Goal: Find specific page/section: Find specific page/section

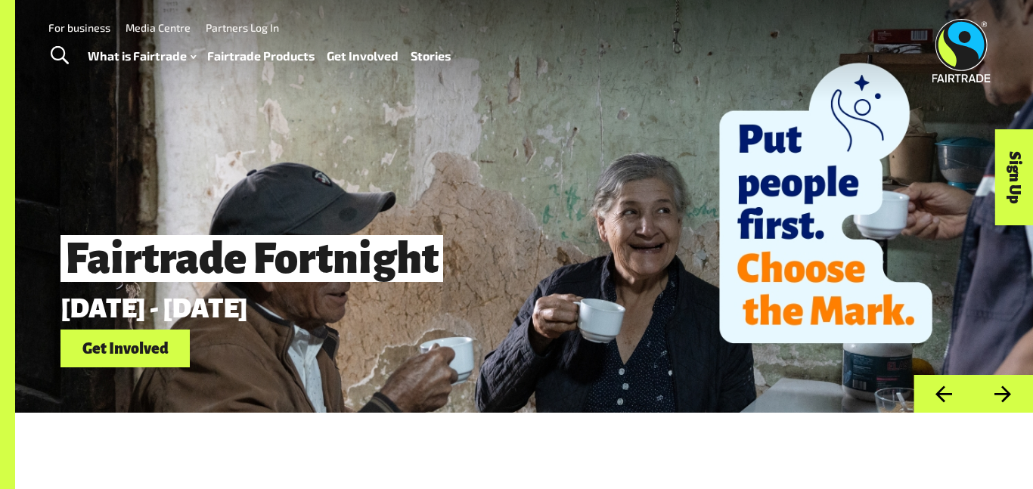
scroll to position [2, 0]
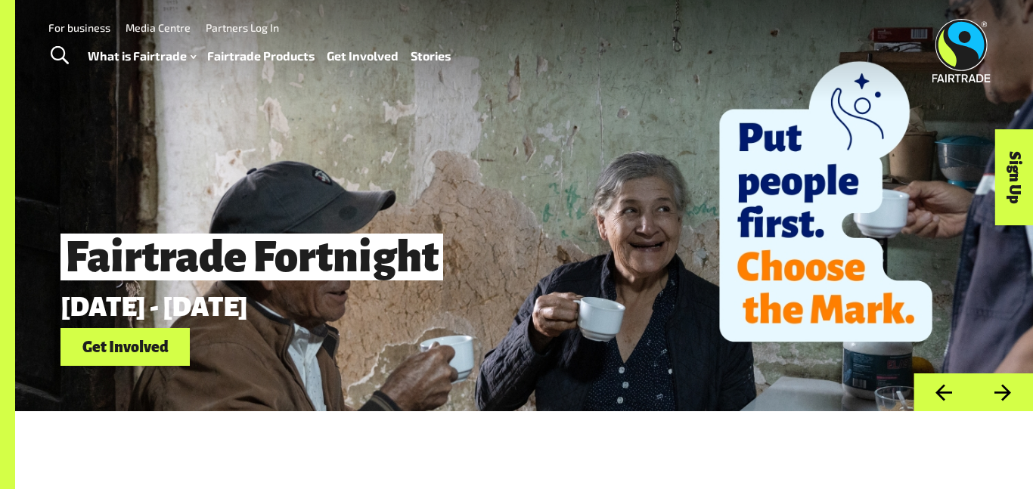
click at [271, 54] on link "Fairtrade Products" at bounding box center [260, 56] width 107 height 22
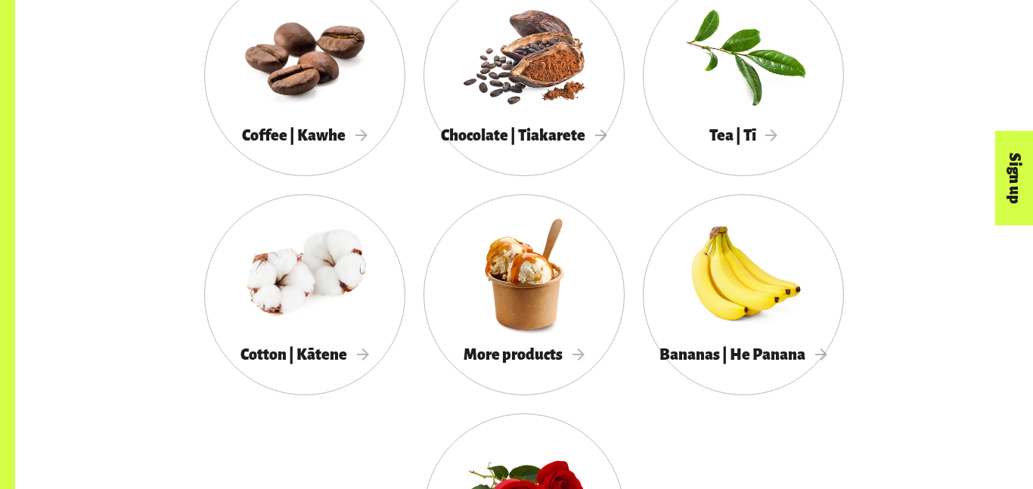
scroll to position [1427, 0]
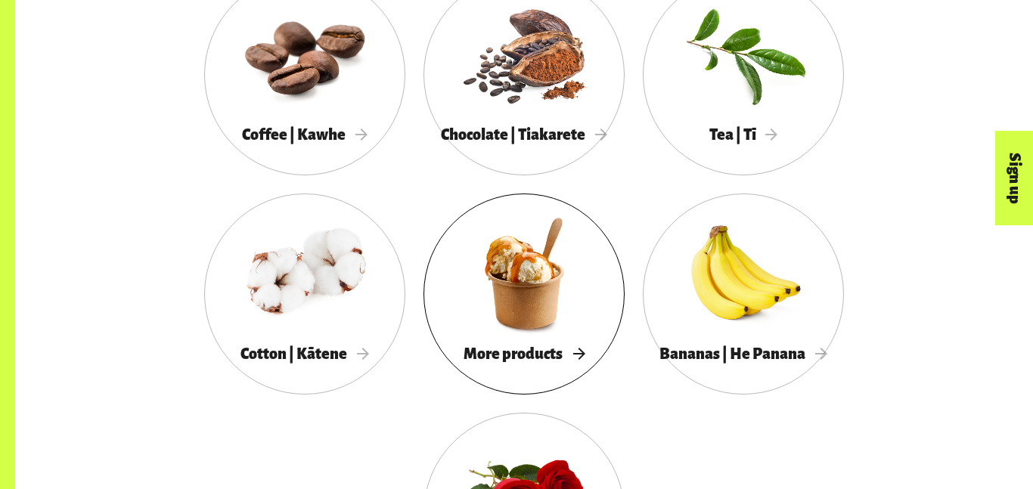
click at [503, 294] on div at bounding box center [524, 273] width 201 height 131
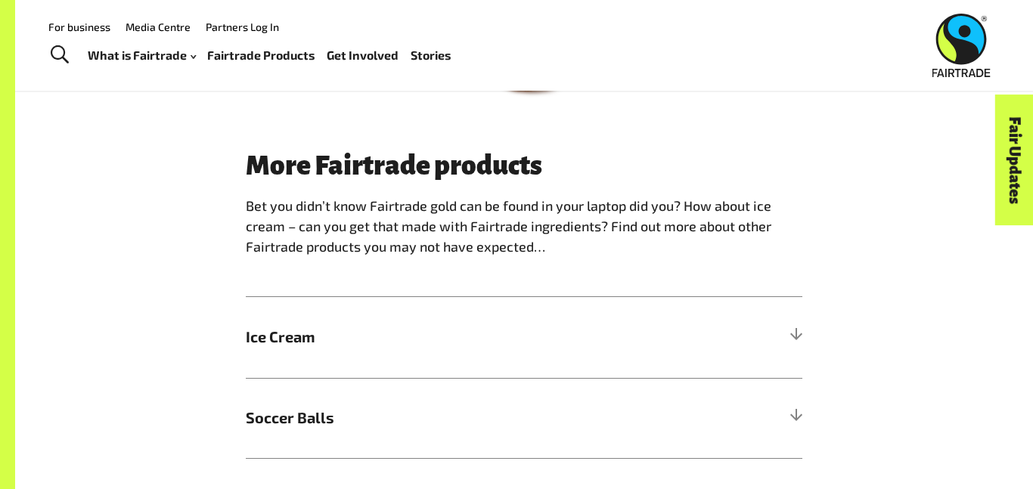
scroll to position [821, 0]
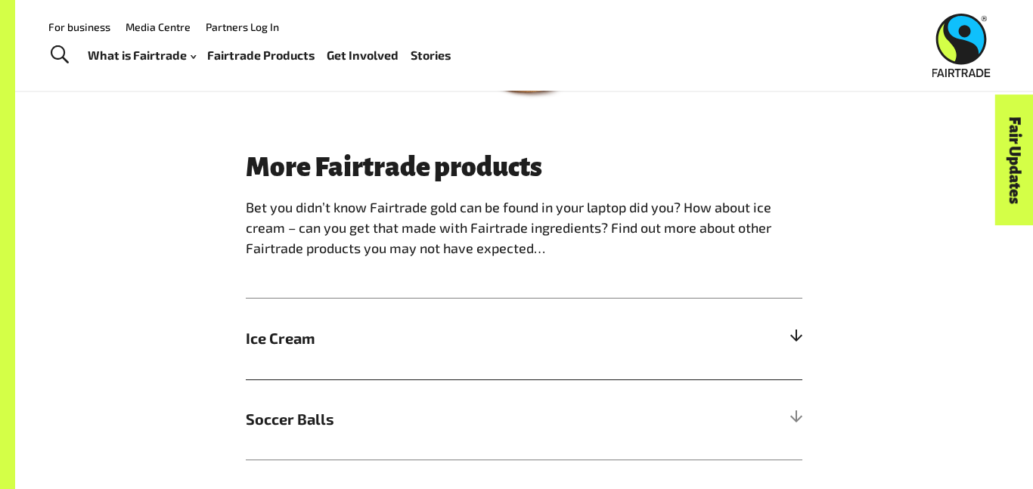
click at [277, 347] on span "Ice Cream" at bounding box center [455, 339] width 418 height 23
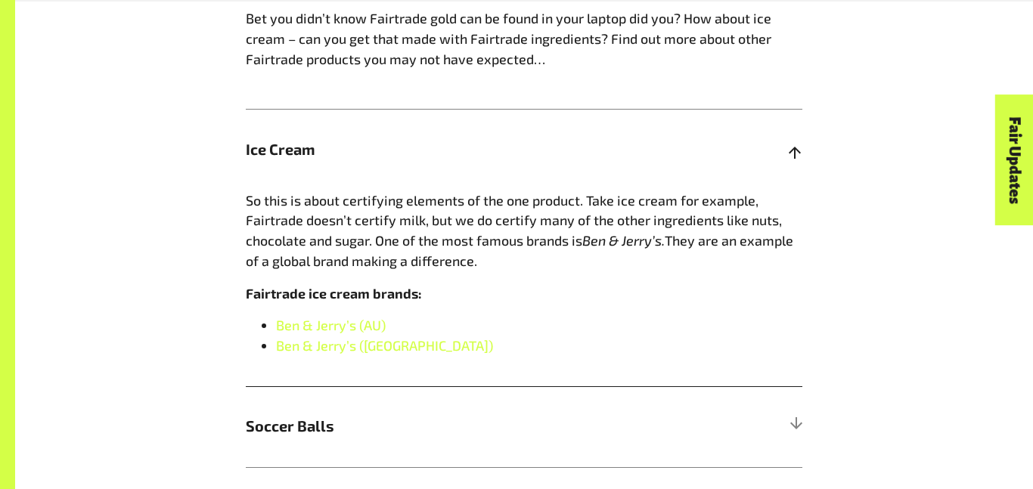
scroll to position [1009, 0]
click at [346, 349] on link "Ben & Jerry’s (NZ)" at bounding box center [384, 346] width 217 height 17
